Goal: Browse casually: Explore the website without a specific task or goal

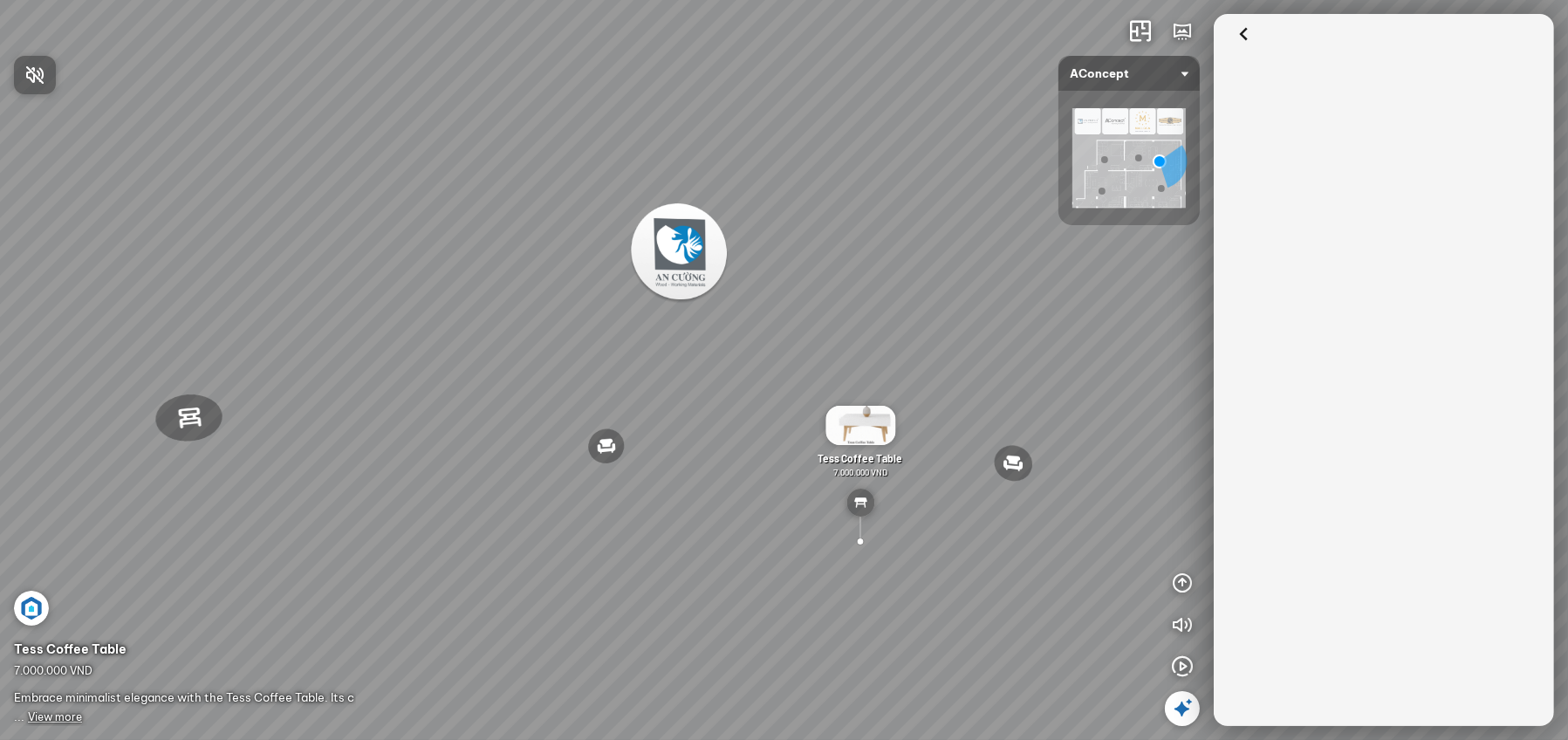
click at [1251, 34] on div at bounding box center [784, 370] width 1568 height 740
click at [1241, 33] on icon at bounding box center [1243, 35] width 26 height 26
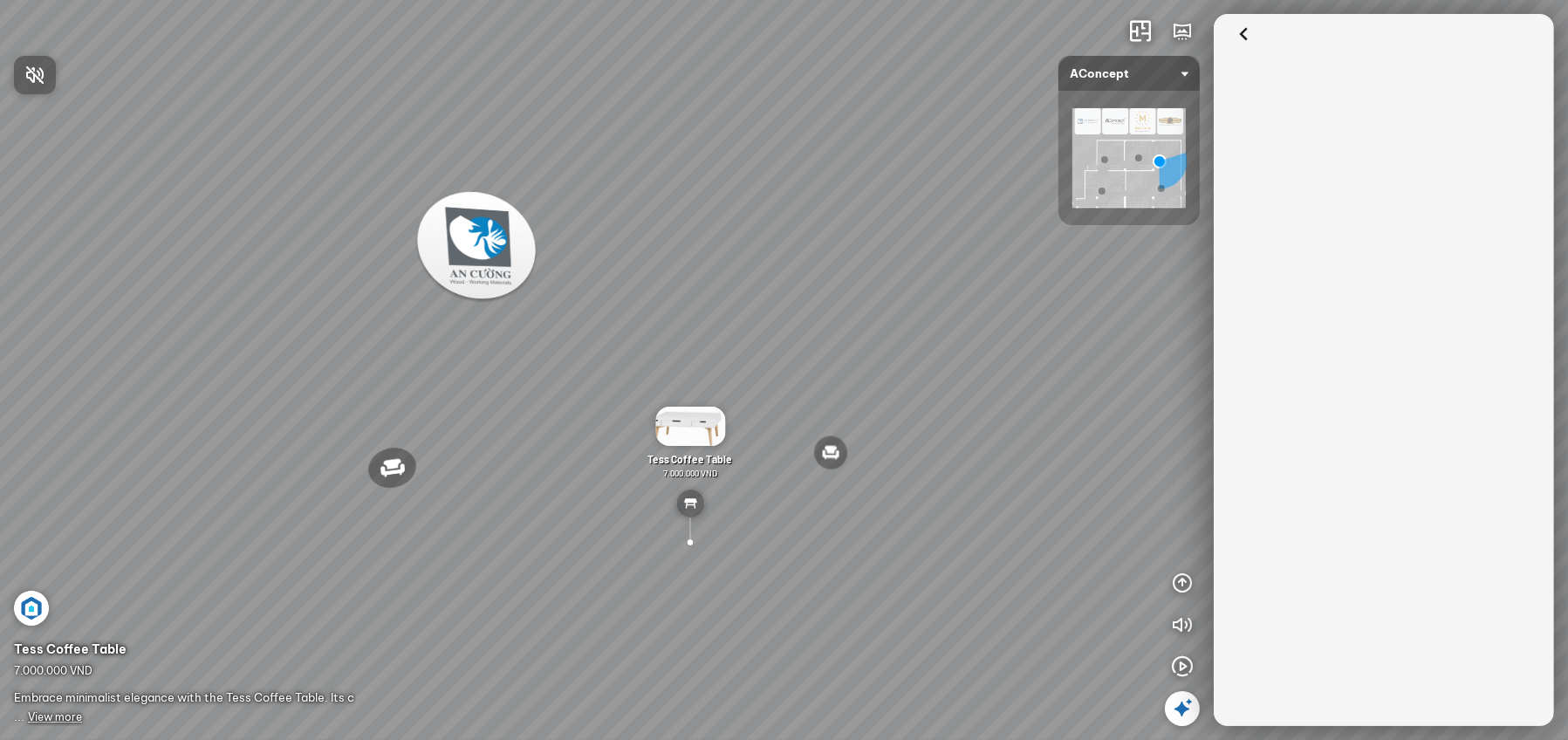
click at [1239, 36] on div at bounding box center [784, 370] width 1568 height 740
click at [1239, 36] on icon at bounding box center [1243, 35] width 26 height 26
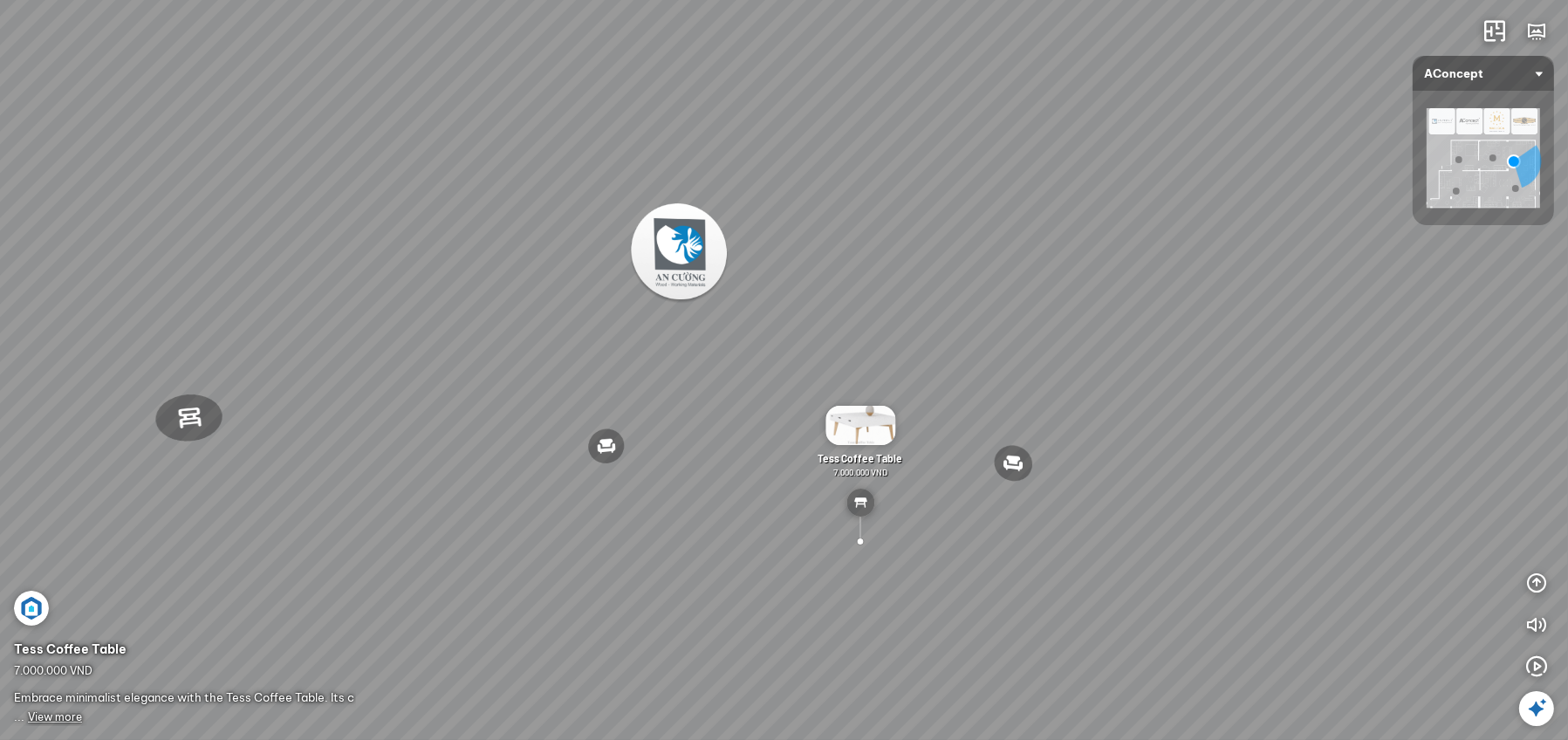
click at [1232, 249] on div "Reno ceiling lamp 5.300.000 VND Palima bed 19.000.000 VND [PERSON_NAME] Office …" at bounding box center [784, 370] width 1568 height 740
